Goal: Task Accomplishment & Management: Use online tool/utility

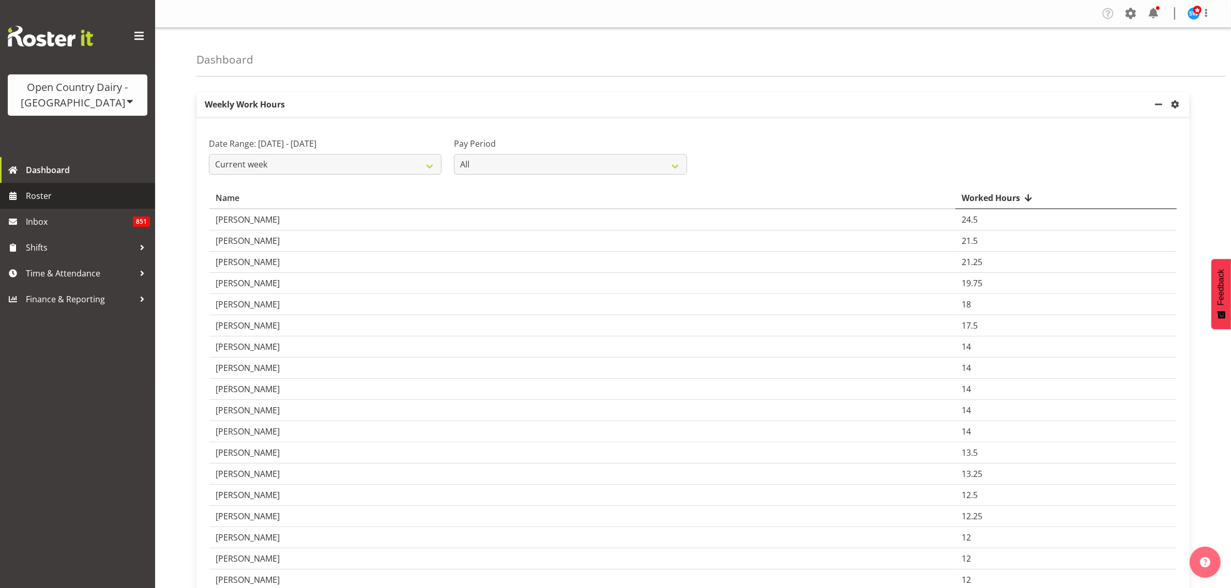
click at [44, 195] on span "Roster" at bounding box center [88, 196] width 124 height 16
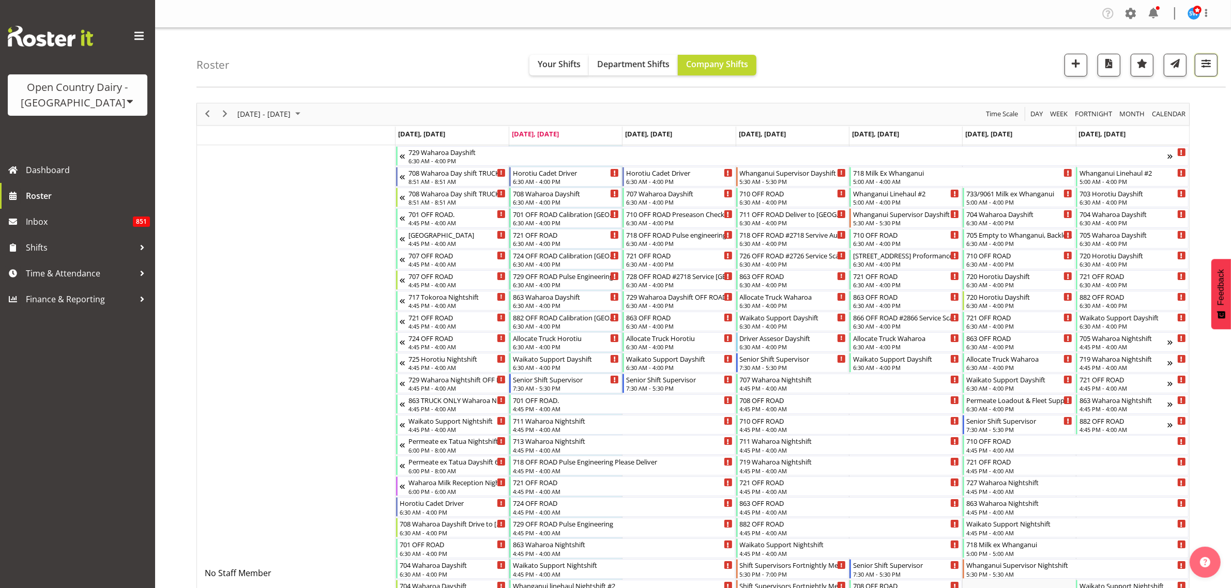
click at [1207, 63] on span "button" at bounding box center [1205, 63] width 13 height 13
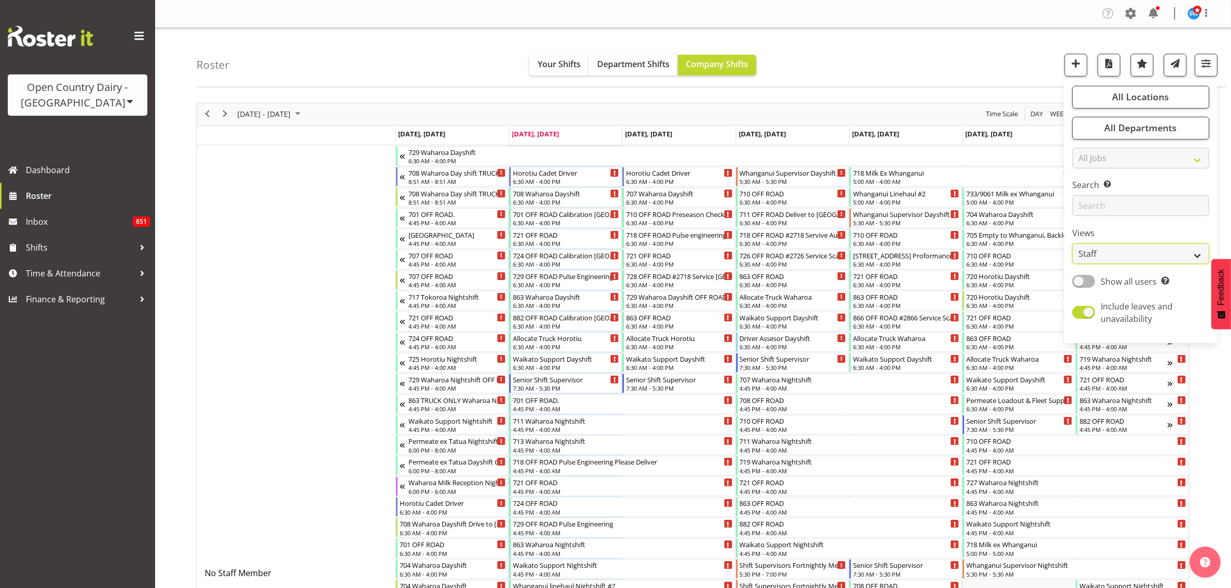
click at [1177, 254] on select "Staff Role Shift - Horizontal Shift - Vertical Staff - Location" at bounding box center [1140, 253] width 137 height 21
click at [1072, 243] on select "Staff Role Shift - Horizontal Shift - Vertical Staff - Location" at bounding box center [1140, 253] width 137 height 21
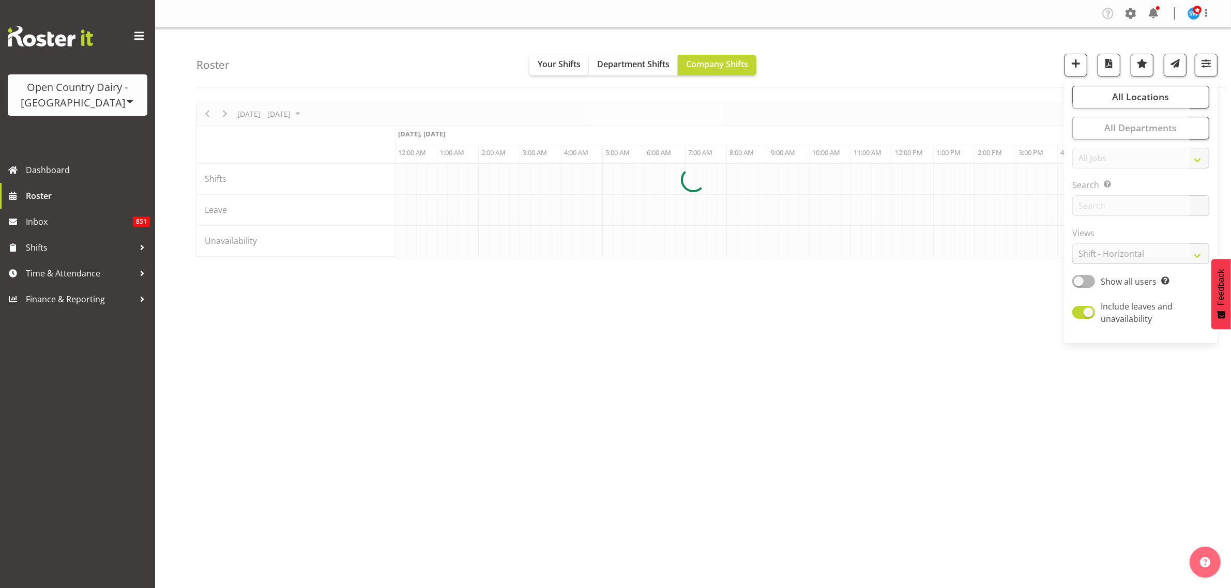
click at [893, 257] on div at bounding box center [692, 180] width 993 height 155
click at [735, 257] on div at bounding box center [692, 180] width 993 height 155
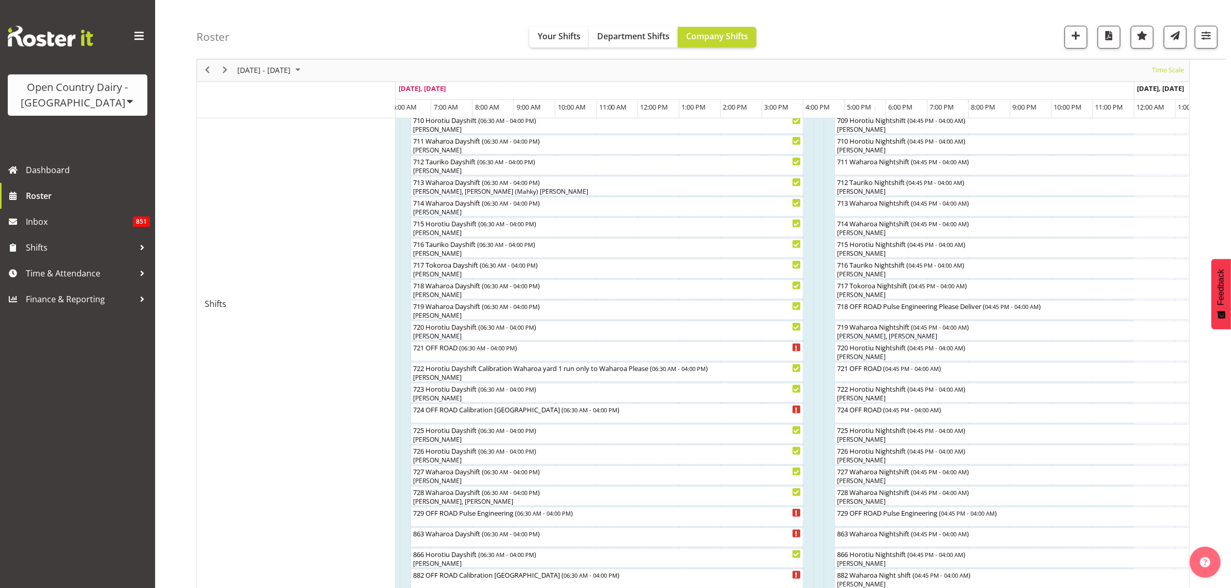
scroll to position [388, 0]
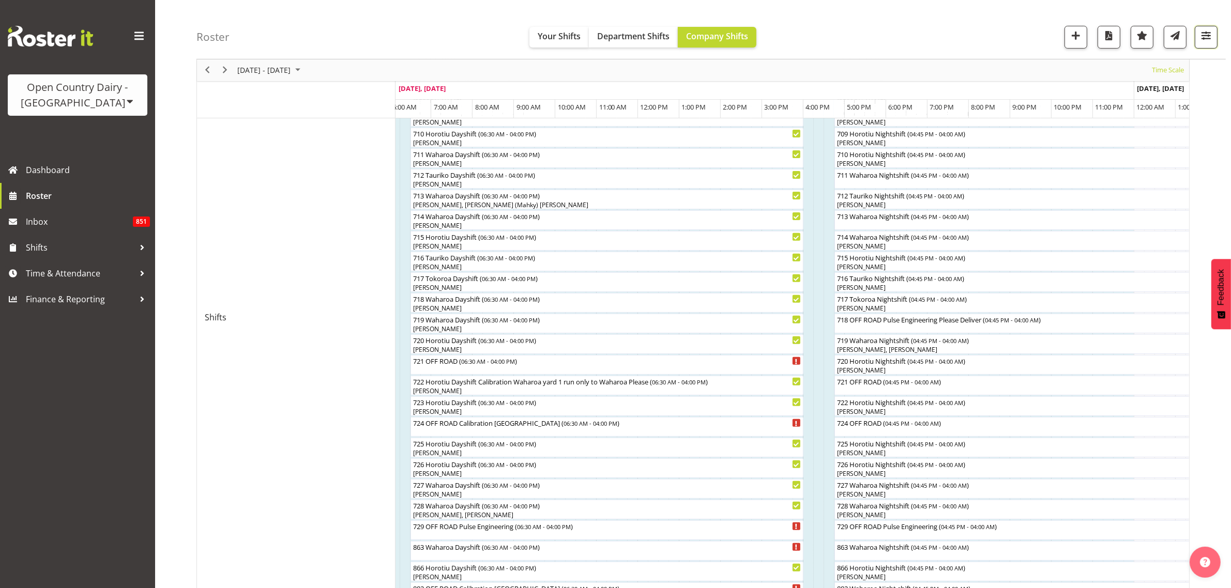
click at [1205, 40] on span "button" at bounding box center [1205, 35] width 13 height 13
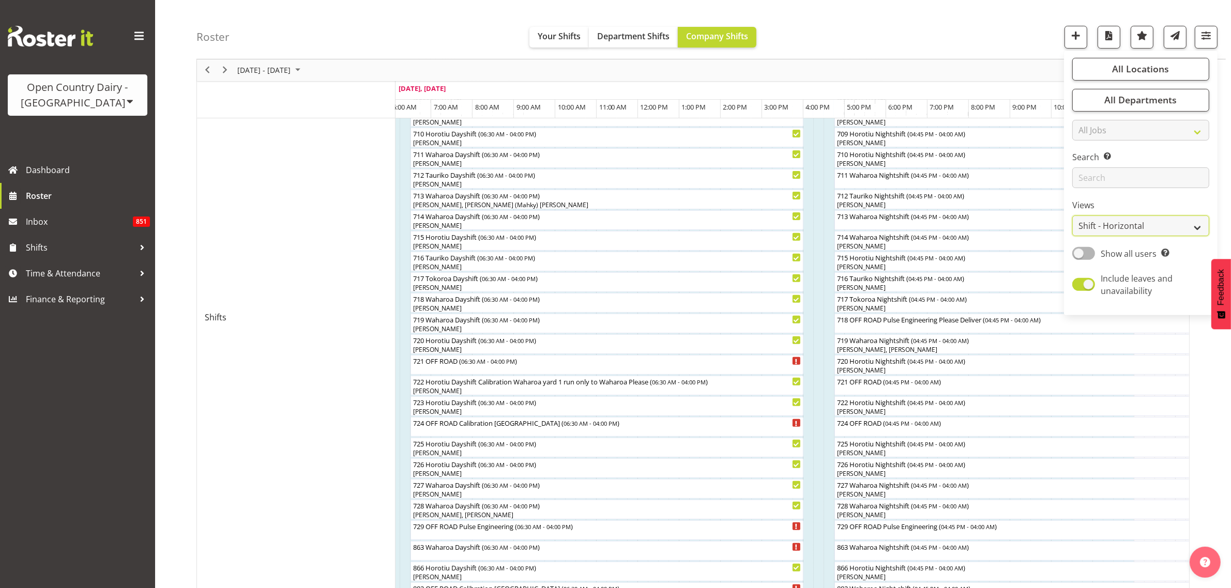
click at [1188, 228] on select "Staff Role Shift - Horizontal Shift - Vertical Staff - Location" at bounding box center [1140, 226] width 137 height 21
select select "staff"
click at [1072, 237] on select "Staff Role Shift - Horizontal Shift - Vertical Staff - Location" at bounding box center [1140, 226] width 137 height 21
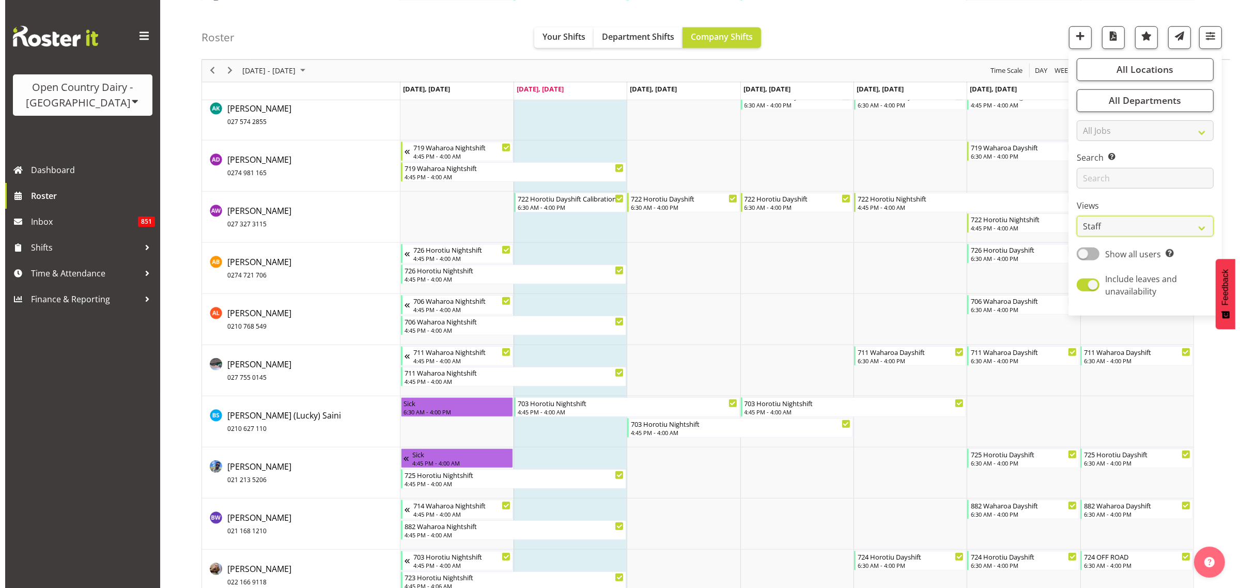
scroll to position [1163, 0]
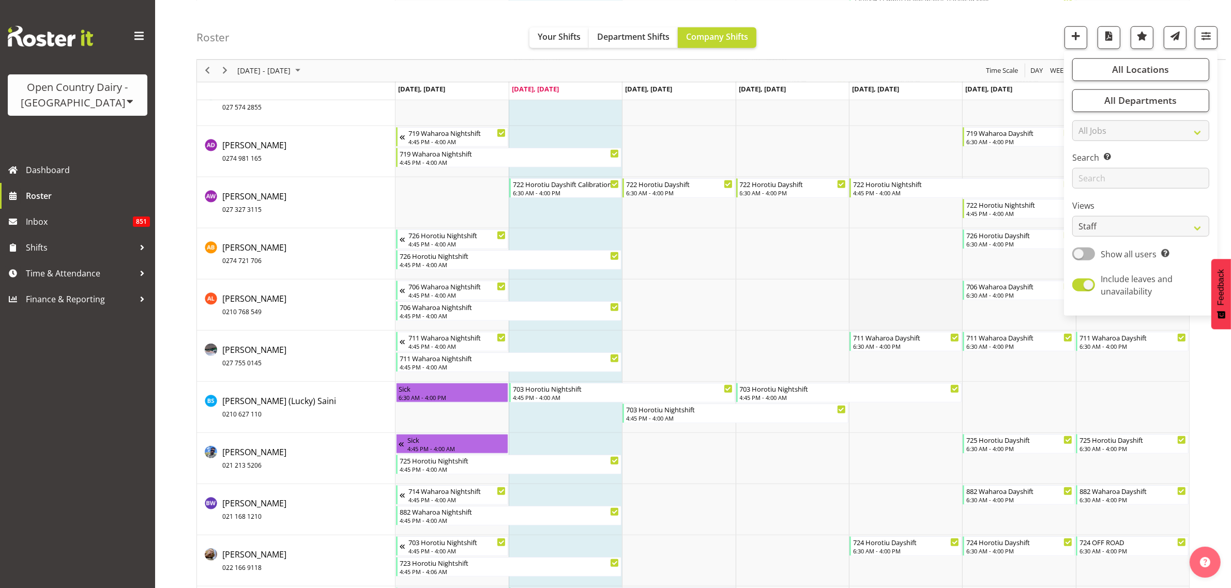
click at [923, 283] on td "Timeline Week of August 12, 2025" at bounding box center [905, 305] width 113 height 51
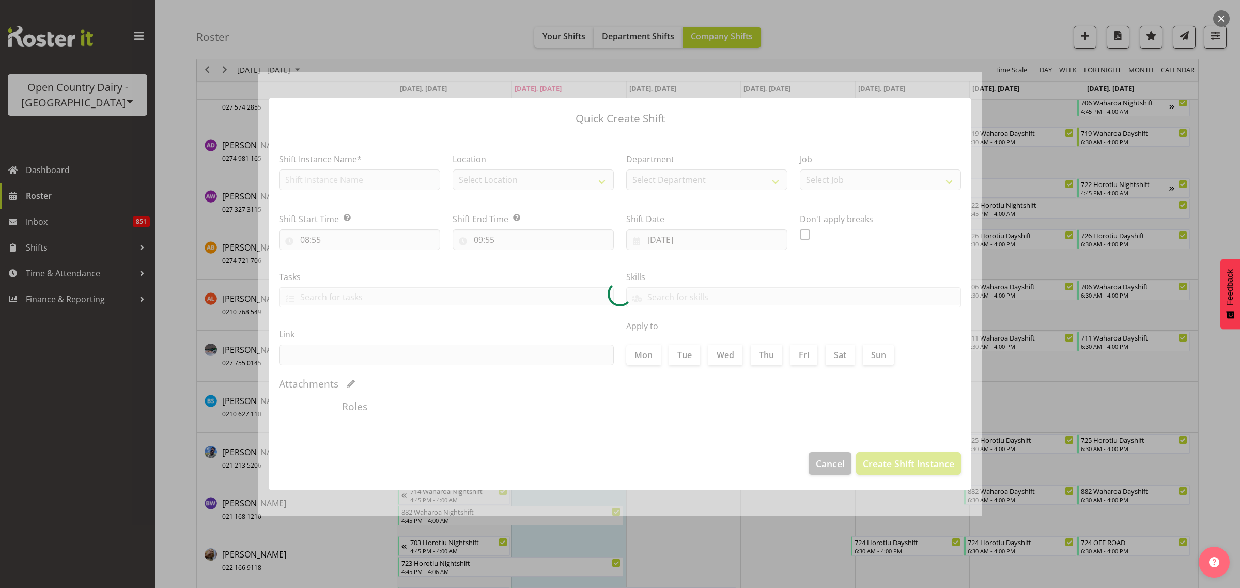
type input "[DATE]"
checkbox input "true"
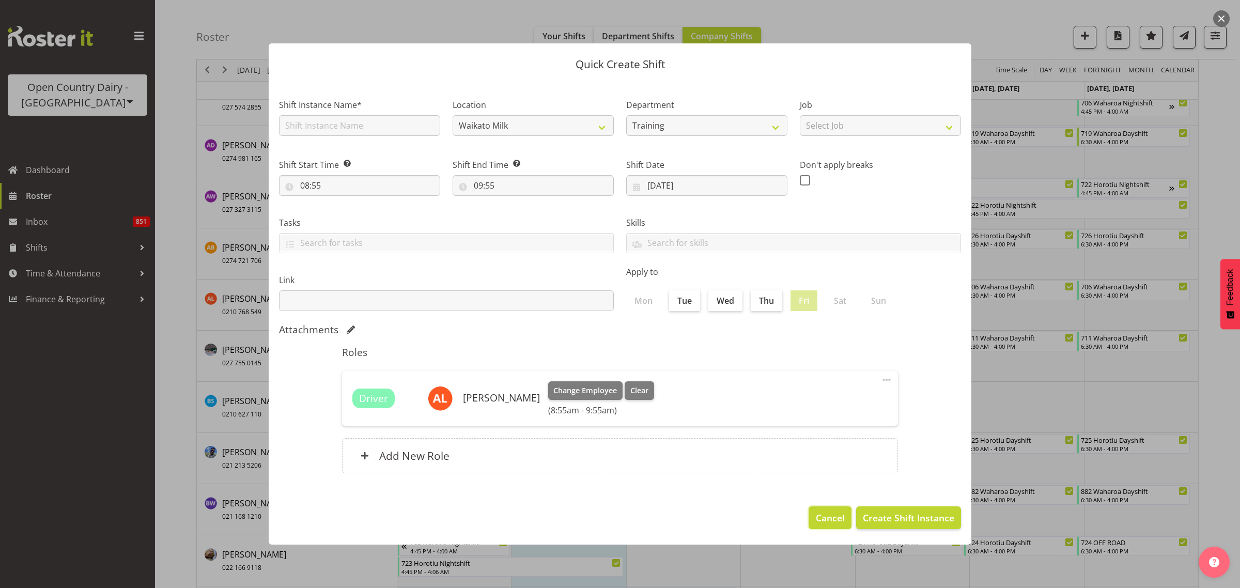
click at [823, 512] on span "Cancel" at bounding box center [830, 517] width 29 height 13
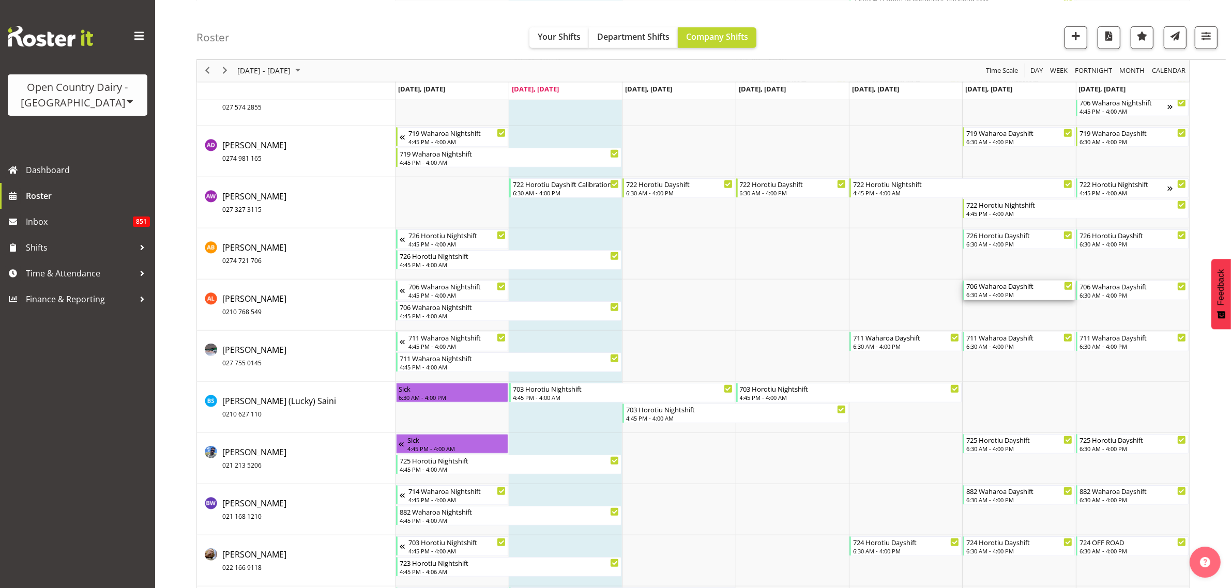
click at [1001, 293] on div "6:30 AM - 4:00 PM" at bounding box center [1019, 294] width 106 height 8
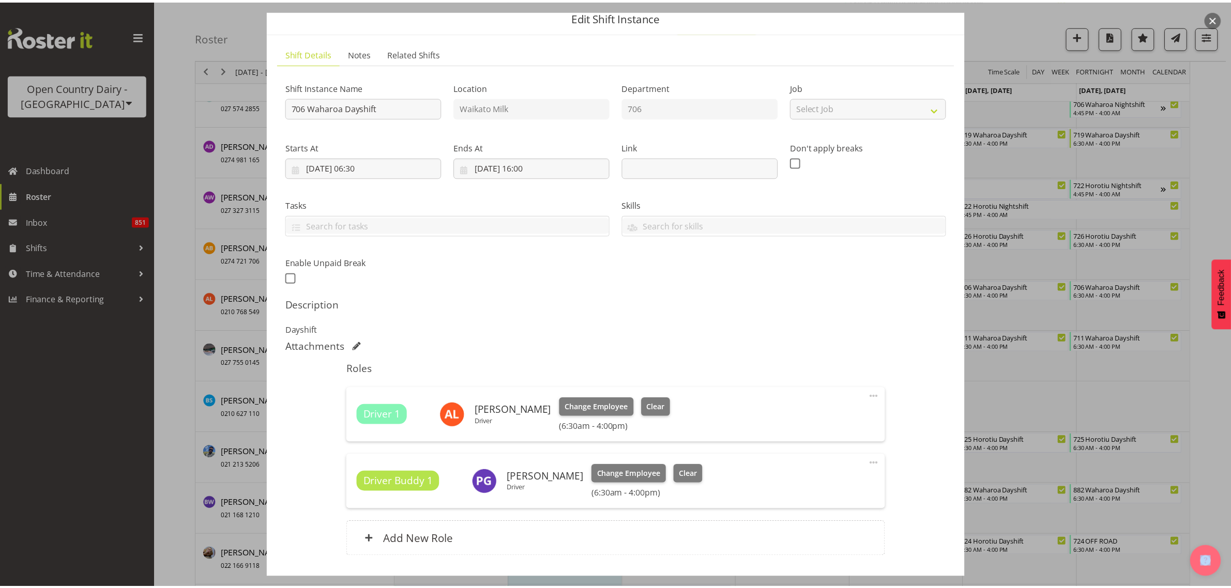
scroll to position [112, 0]
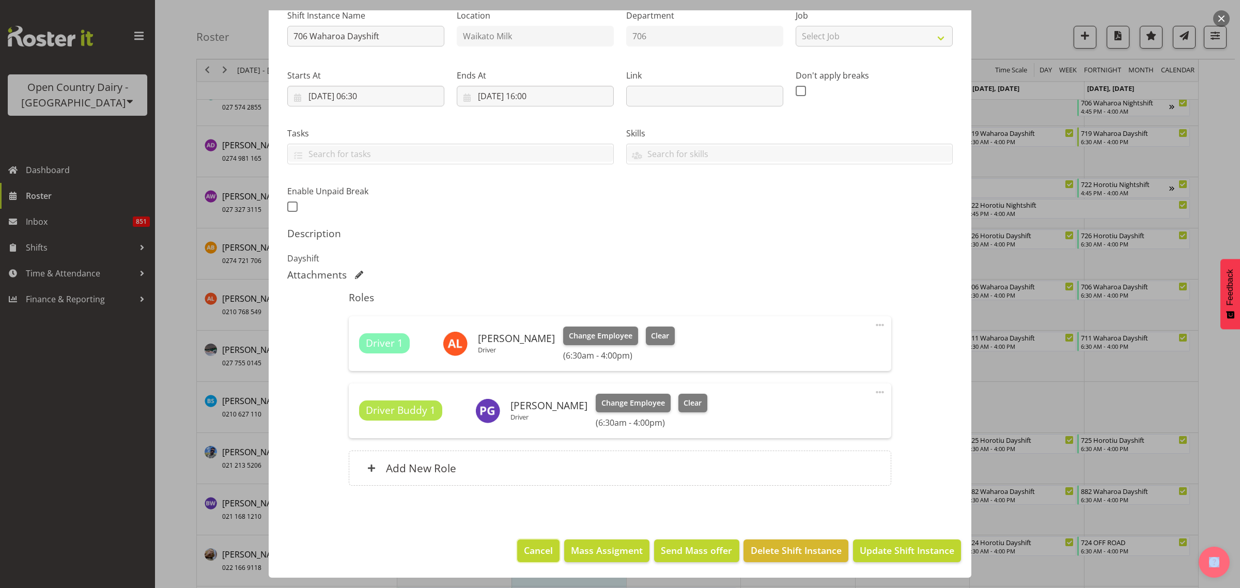
click at [529, 549] on span "Cancel" at bounding box center [538, 550] width 29 height 13
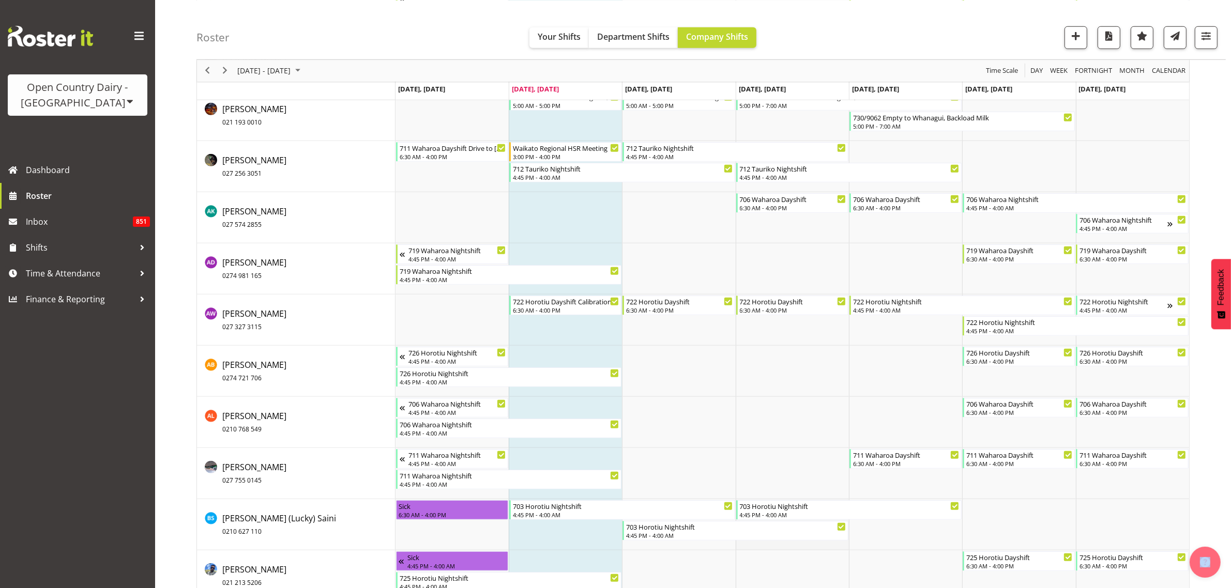
scroll to position [1034, 0]
